Goal: Book appointment/travel/reservation

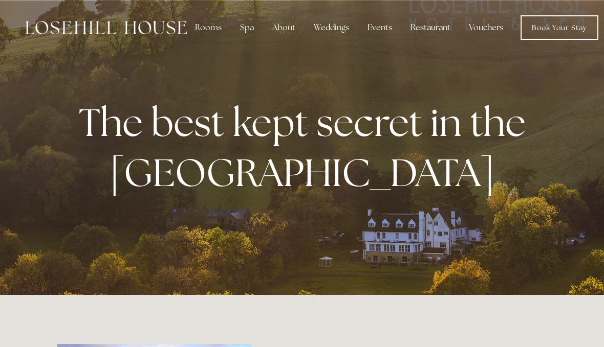
click at [209, 30] on div "Rooms" at bounding box center [208, 27] width 43 height 20
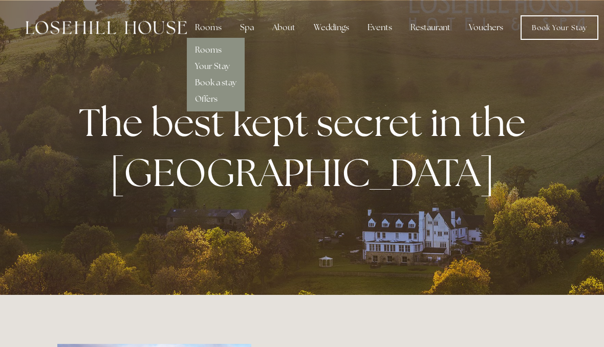
click at [220, 47] on link "Rooms" at bounding box center [208, 50] width 27 height 11
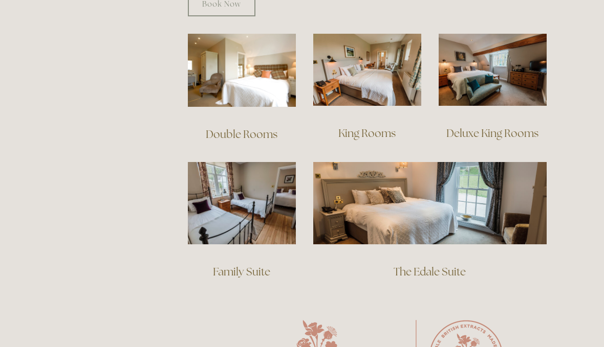
scroll to position [718, 0]
click at [436, 265] on link "The Edale Suite" at bounding box center [429, 272] width 72 height 14
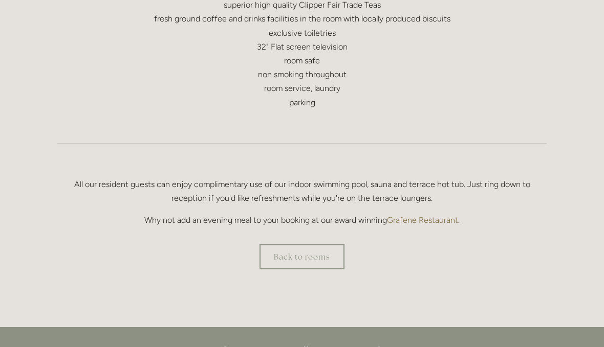
scroll to position [593, 0]
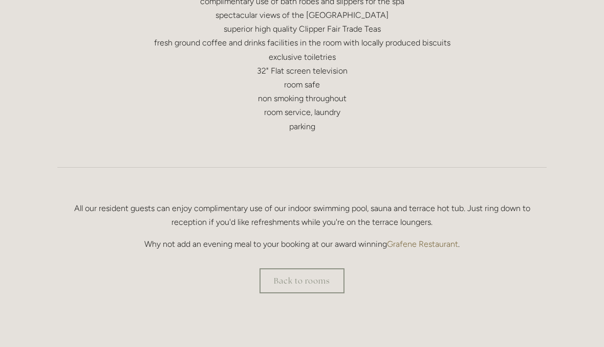
click at [319, 276] on link "Back to rooms" at bounding box center [301, 281] width 85 height 25
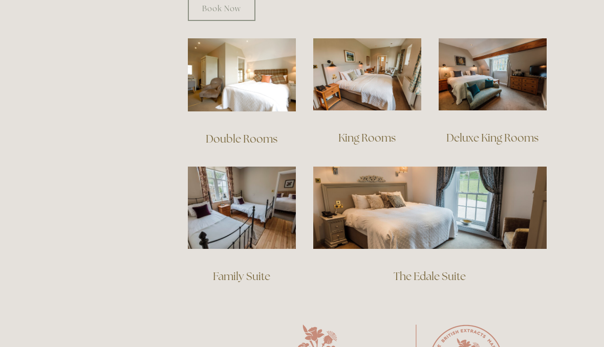
scroll to position [714, 0]
click at [237, 270] on link "Family Suite" at bounding box center [241, 277] width 57 height 14
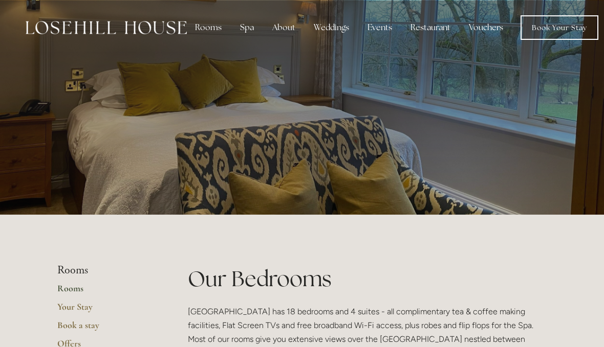
scroll to position [761, 0]
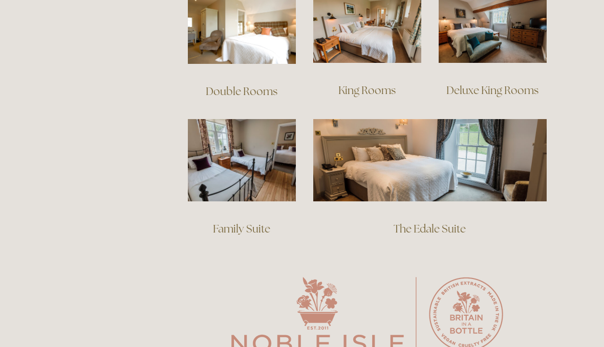
click at [502, 135] on img at bounding box center [429, 160] width 233 height 82
click at [264, 147] on img at bounding box center [242, 160] width 108 height 82
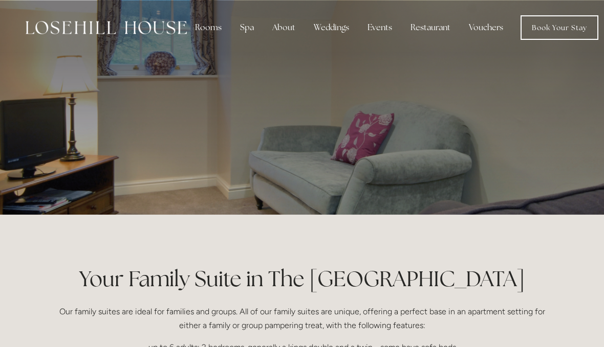
click at [545, 31] on link "Book Your Stay" at bounding box center [559, 27] width 78 height 25
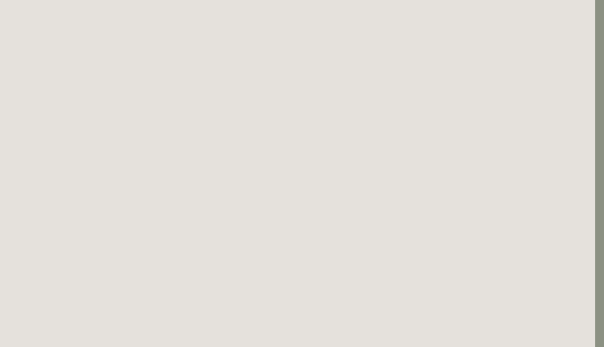
scroll to position [2120, 9]
